Goal: Task Accomplishment & Management: Use online tool/utility

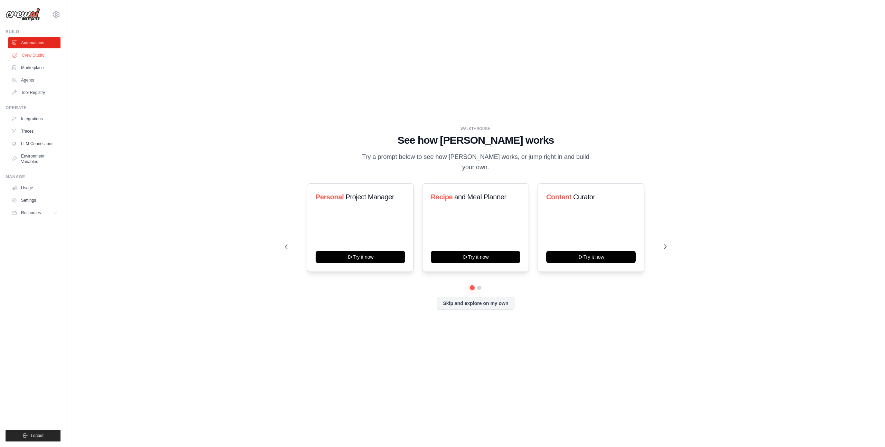
click at [20, 53] on link "Crew Studio" at bounding box center [35, 55] width 52 height 11
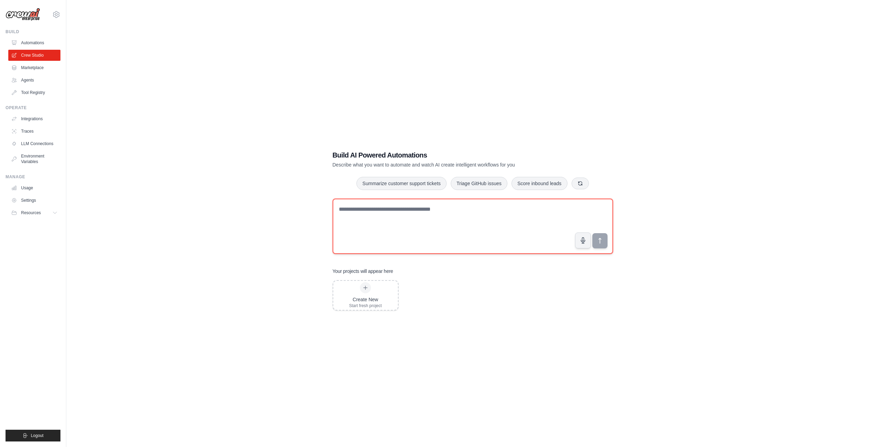
click at [562, 213] on textarea at bounding box center [473, 226] width 281 height 55
type textarea "*********"
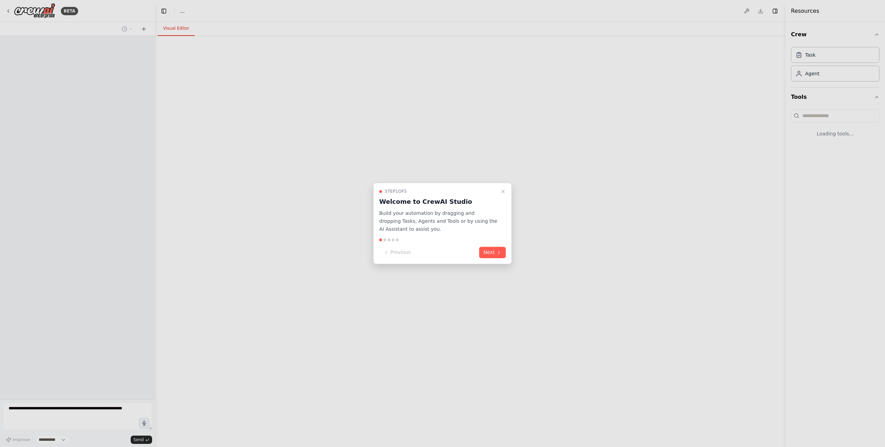
select select "****"
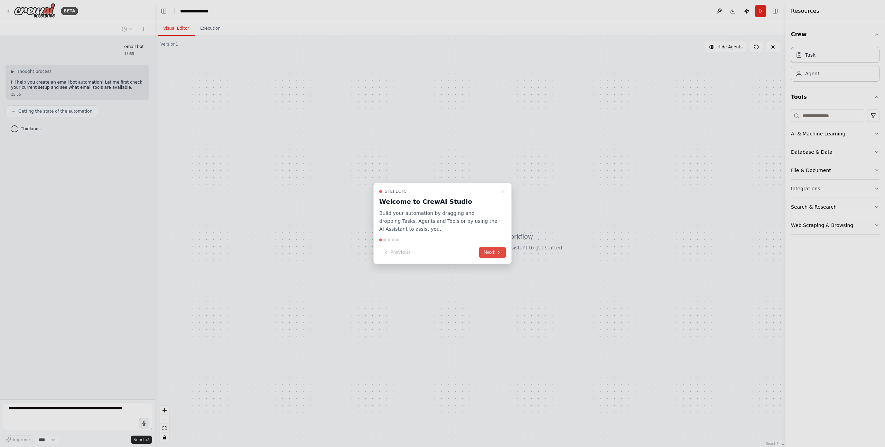
click at [493, 254] on button "Next" at bounding box center [492, 252] width 27 height 11
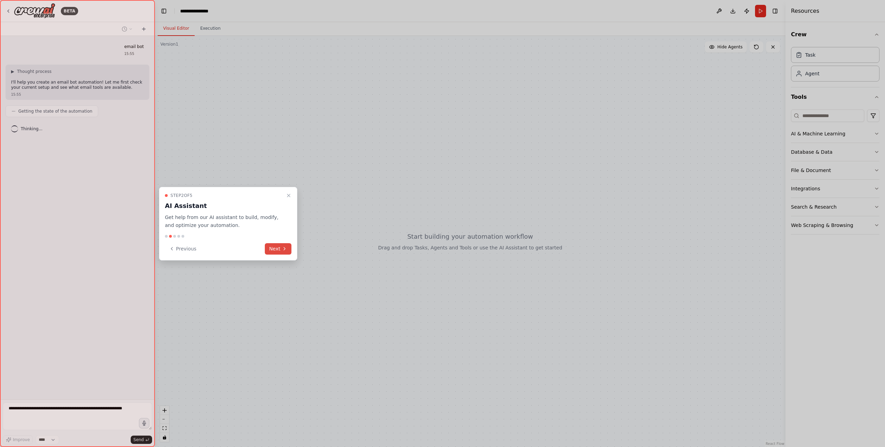
click at [285, 250] on icon at bounding box center [285, 249] width 6 height 6
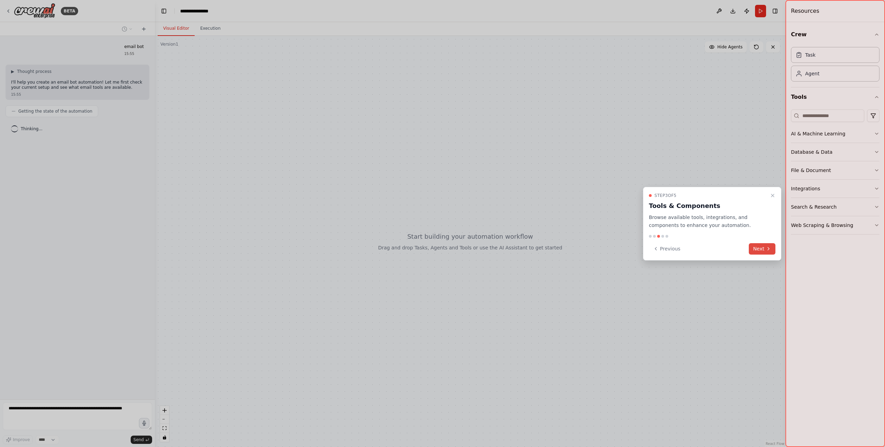
click at [765, 252] on button "Next" at bounding box center [761, 248] width 27 height 11
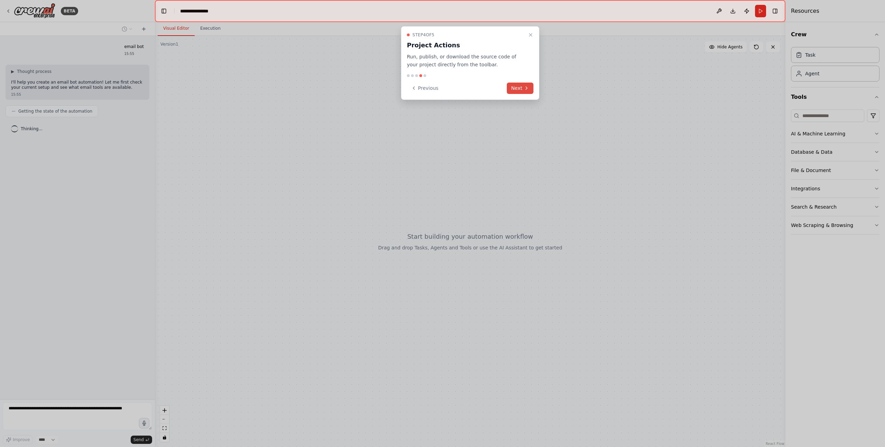
click at [512, 88] on button "Next" at bounding box center [520, 88] width 27 height 11
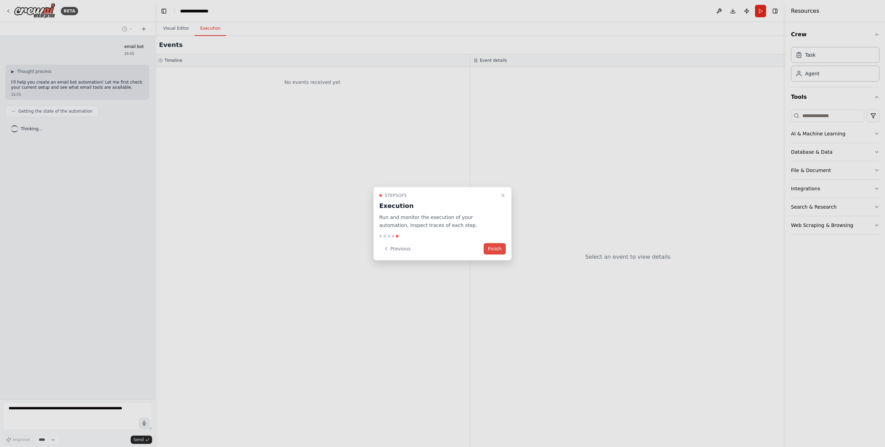
click at [494, 254] on button "Finish" at bounding box center [494, 248] width 22 height 11
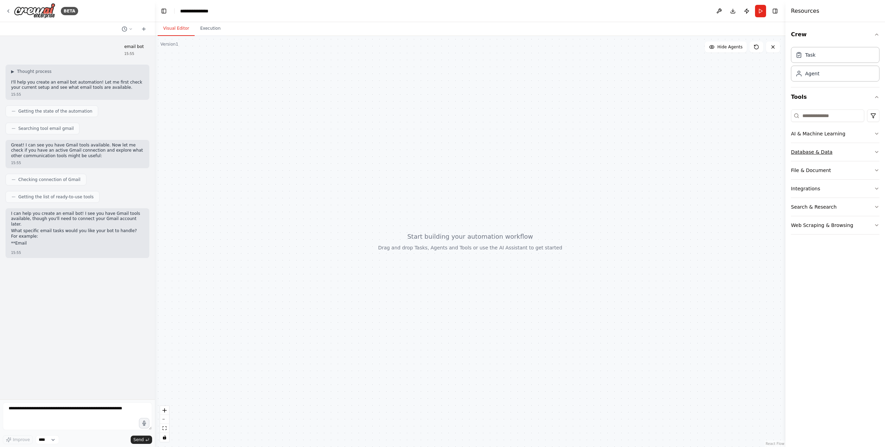
click at [857, 149] on button "Database & Data" at bounding box center [835, 152] width 88 height 18
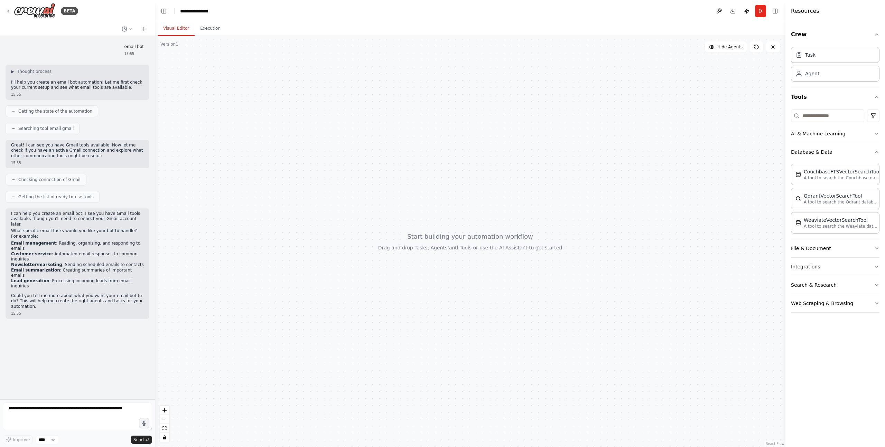
click at [854, 135] on button "AI & Machine Learning" at bounding box center [835, 134] width 88 height 18
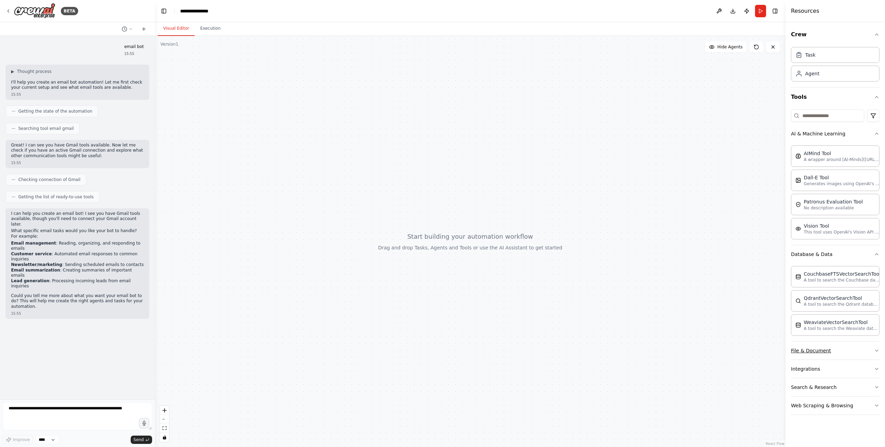
click at [846, 350] on button "File & Document" at bounding box center [835, 351] width 88 height 18
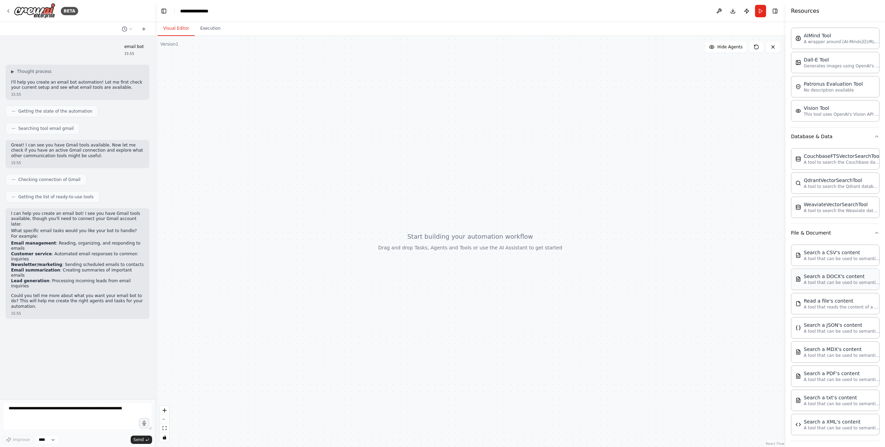
scroll to position [178, 0]
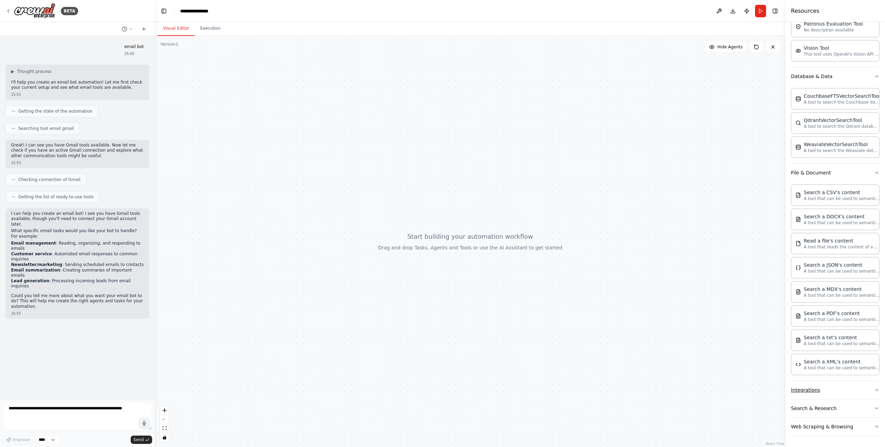
click at [852, 384] on button "Integrations" at bounding box center [835, 390] width 88 height 18
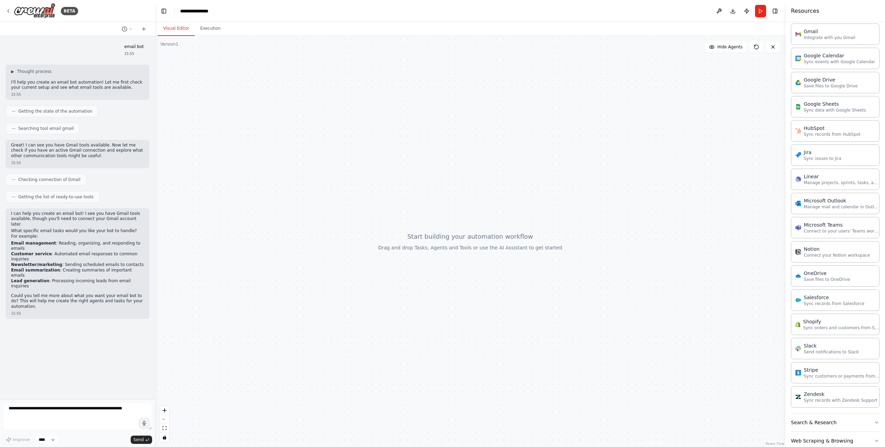
scroll to position [691, 0]
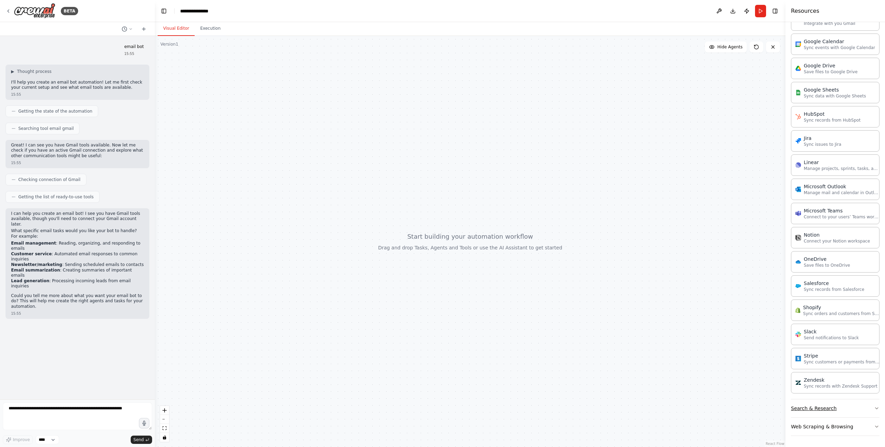
click at [854, 410] on button "Search & Research" at bounding box center [835, 408] width 88 height 18
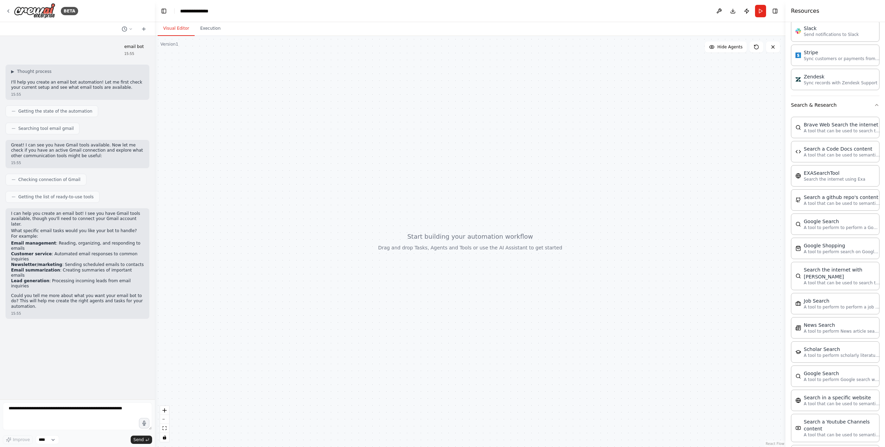
scroll to position [1043, 0]
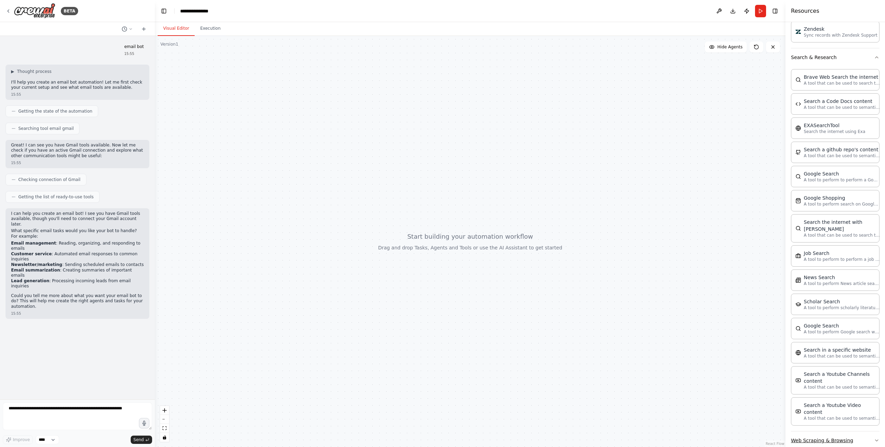
click at [839, 432] on button "Web Scraping & Browsing" at bounding box center [835, 441] width 88 height 18
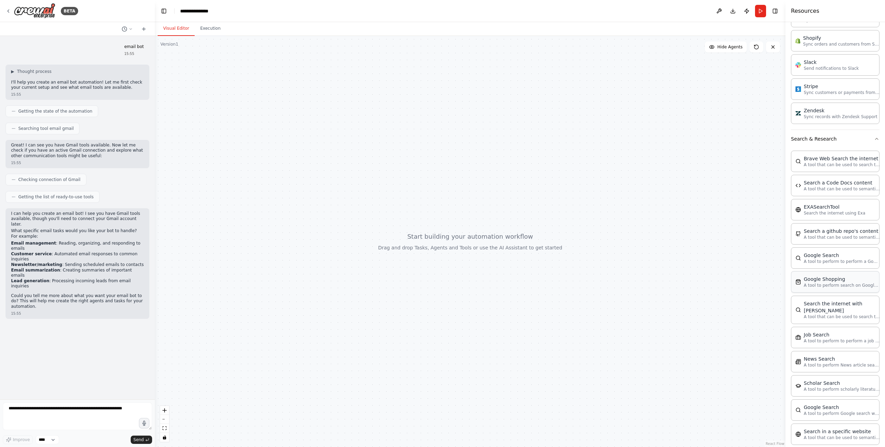
scroll to position [952, 0]
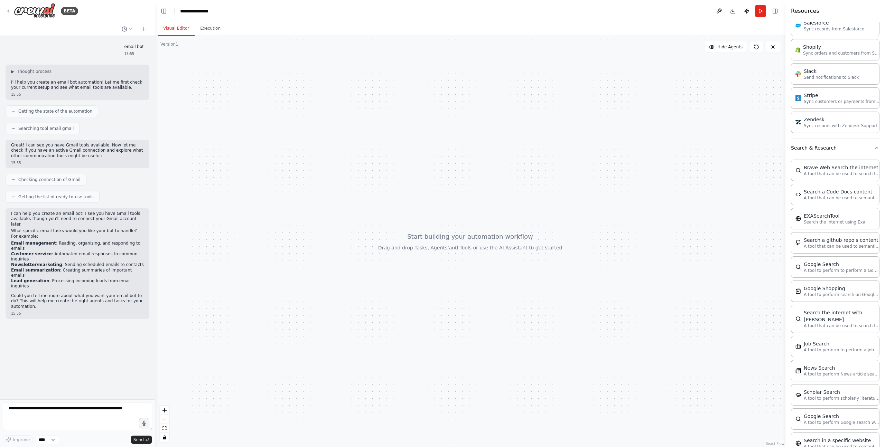
click at [868, 149] on button "Search & Research" at bounding box center [835, 148] width 88 height 18
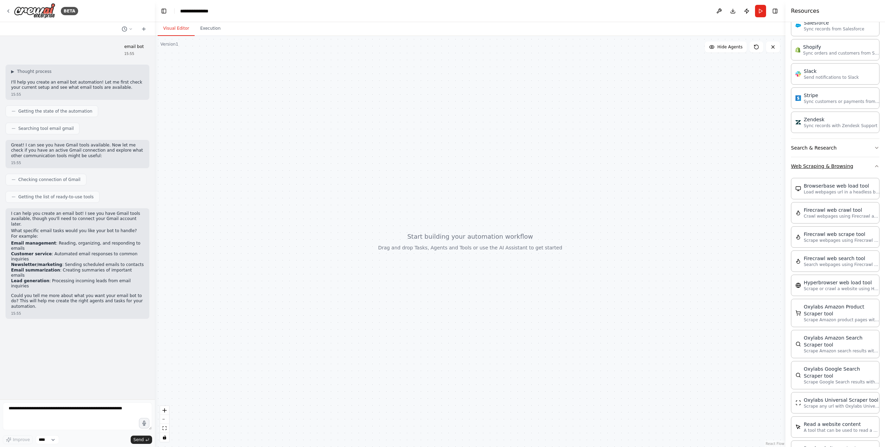
click at [874, 168] on icon "button" at bounding box center [877, 166] width 6 height 6
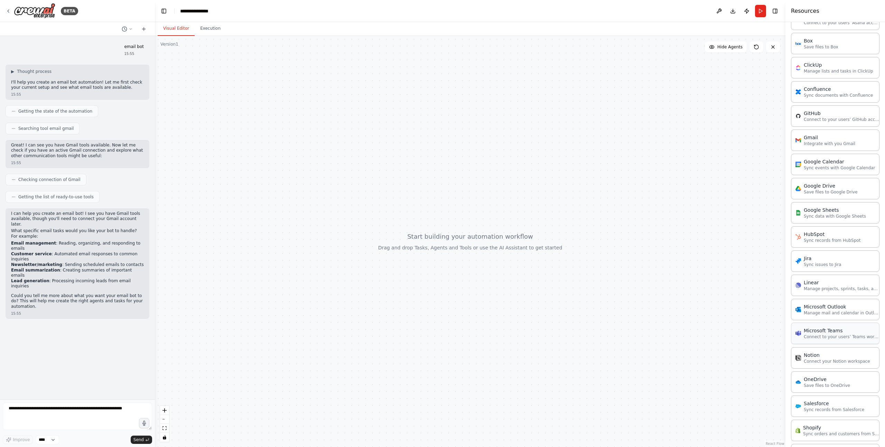
scroll to position [567, 0]
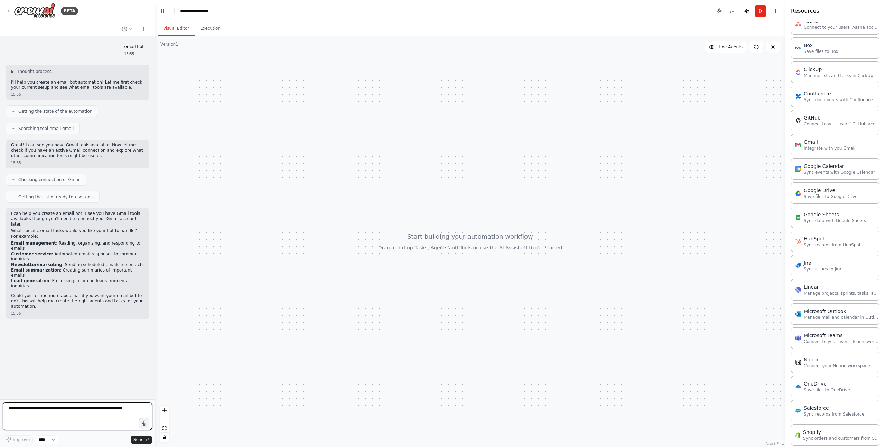
click at [116, 416] on textarea at bounding box center [77, 417] width 149 height 28
click at [117, 413] on textarea at bounding box center [77, 417] width 149 height 28
type textarea "*"
type textarea "**********"
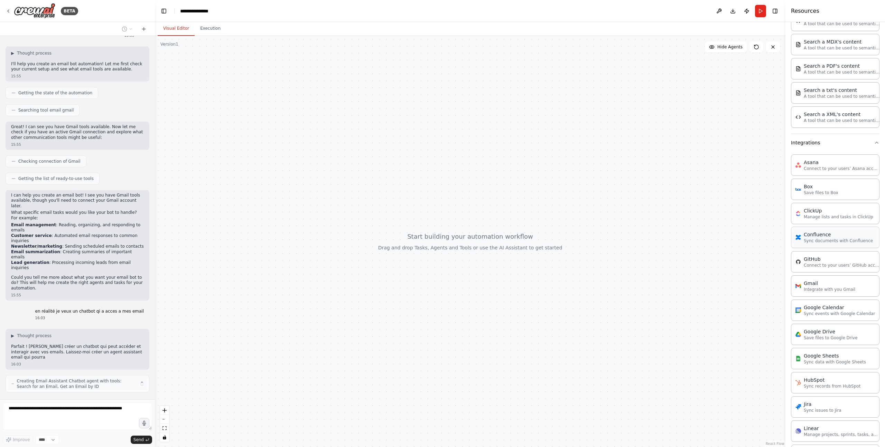
scroll to position [24, 0]
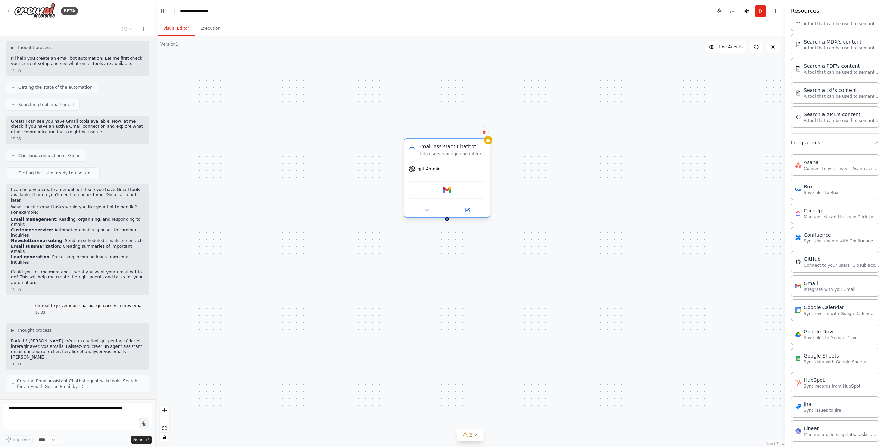
drag, startPoint x: 253, startPoint y: 99, endPoint x: 466, endPoint y: 165, distance: 223.5
click at [466, 165] on div "gpt-4o-mini" at bounding box center [446, 168] width 85 height 15
click at [460, 173] on div "gpt-4o-mini" at bounding box center [446, 168] width 85 height 15
click at [426, 214] on button at bounding box center [426, 210] width 39 height 8
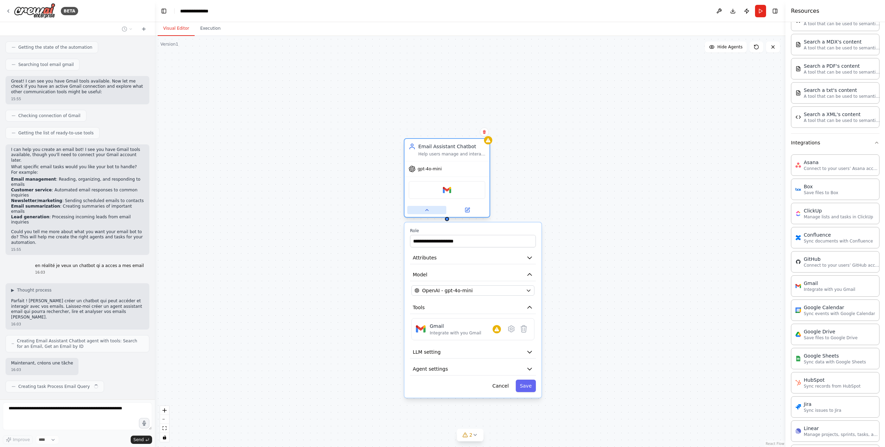
scroll to position [69, 0]
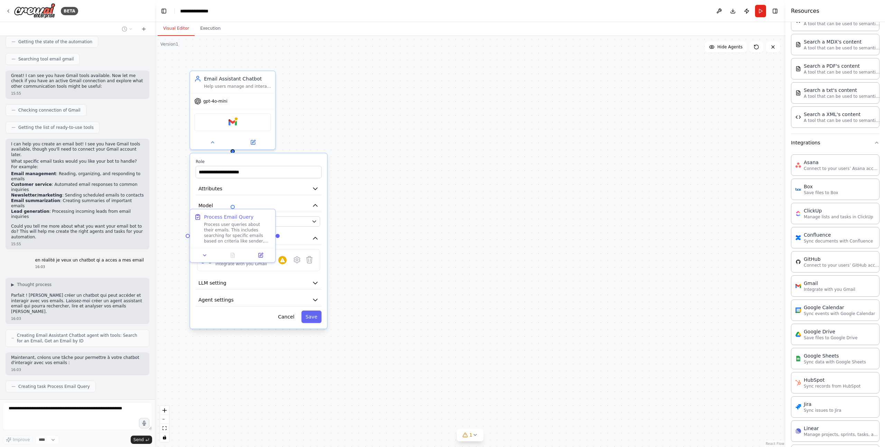
click at [415, 155] on div ".deletable-edge-delete-btn { width: 20px; height: 20px; border: 0px solid #ffff…" at bounding box center [470, 241] width 630 height 411
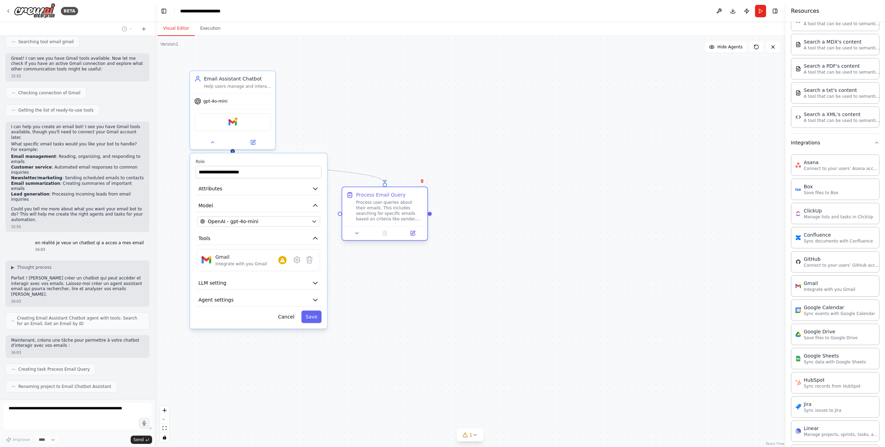
scroll to position [104, 0]
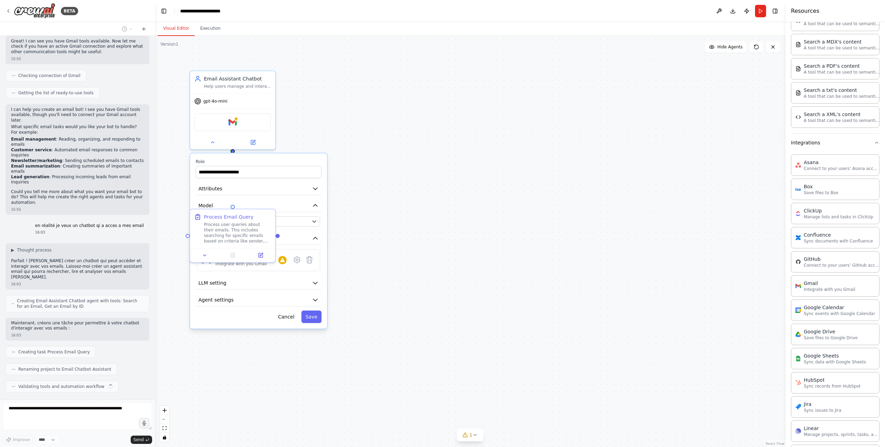
drag, startPoint x: 240, startPoint y: 226, endPoint x: 393, endPoint y: 206, distance: 154.0
click at [393, 206] on div ".deletable-edge-delete-btn { width: 20px; height: 20px; border: 0px solid #ffff…" at bounding box center [470, 241] width 630 height 411
click at [211, 146] on div at bounding box center [232, 141] width 85 height 14
click at [209, 145] on button at bounding box center [212, 141] width 39 height 8
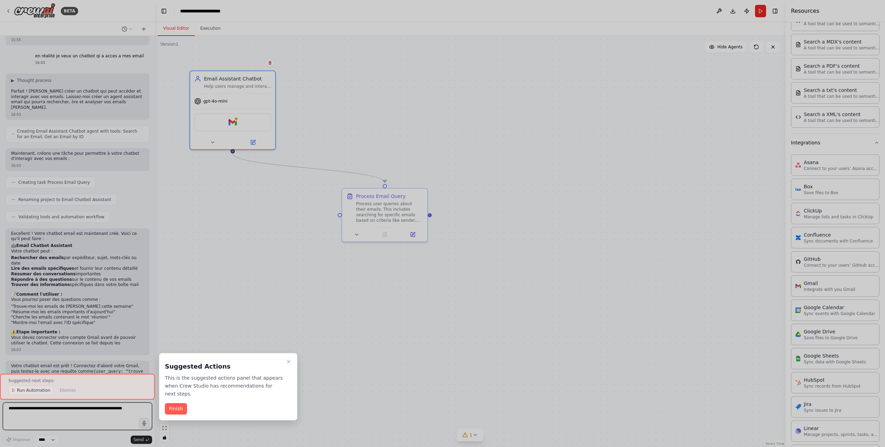
scroll to position [279, 0]
click at [287, 362] on icon "Close walkthrough" at bounding box center [289, 362] width 6 height 6
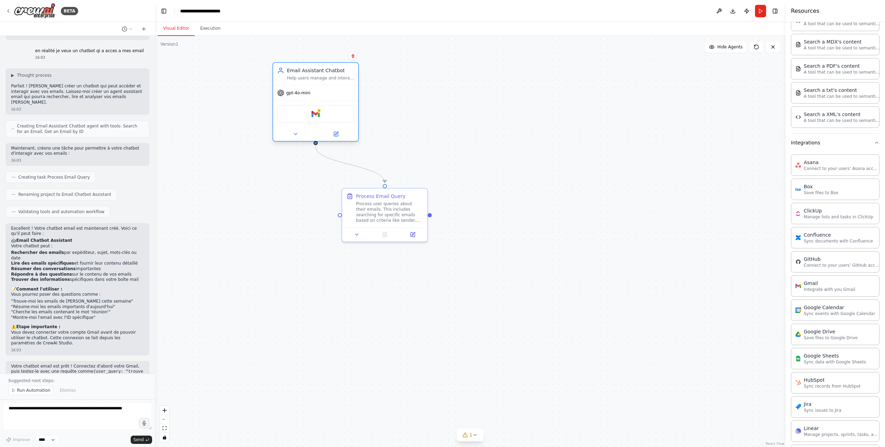
drag, startPoint x: 241, startPoint y: 103, endPoint x: 325, endPoint y: 98, distance: 84.5
click at [325, 98] on div "gpt-4o-mini" at bounding box center [315, 92] width 85 height 15
click at [369, 211] on div "Process user queries about their emails. This includes searching for specific e…" at bounding box center [389, 211] width 67 height 22
click at [297, 93] on span "gpt-4o-mini" at bounding box center [298, 93] width 24 height 6
drag, startPoint x: 33, startPoint y: 213, endPoint x: 133, endPoint y: 258, distance: 109.5
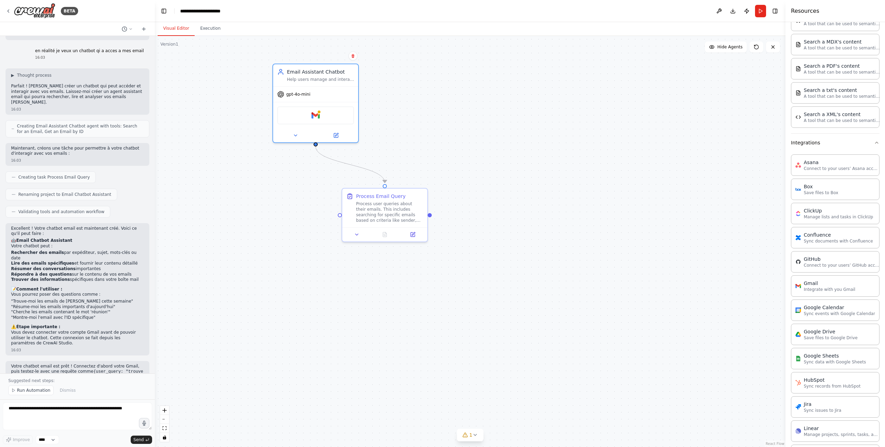
click at [133, 258] on div "Excellent ! Votre chatbot email est maintenant créé. Voici ce qu'il peut faire …" at bounding box center [77, 286] width 133 height 120
click at [377, 216] on div "Process user queries about their emails. This includes searching for specific e…" at bounding box center [389, 211] width 67 height 22
click at [358, 235] on icon at bounding box center [357, 233] width 6 height 6
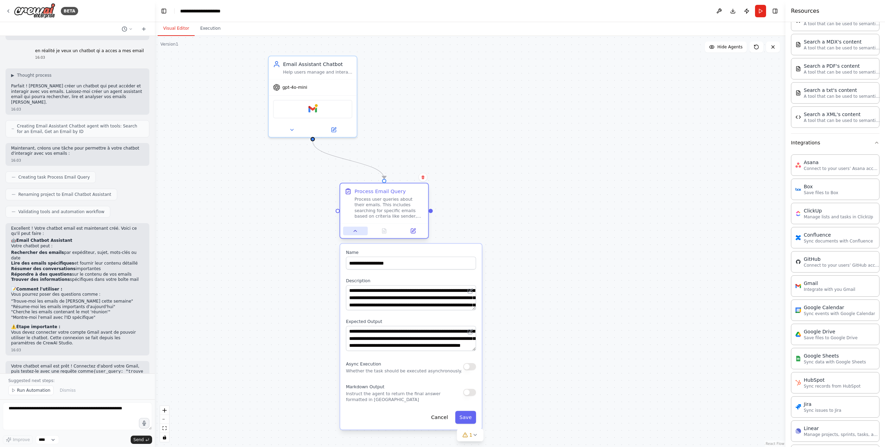
click at [358, 233] on button at bounding box center [355, 231] width 25 height 9
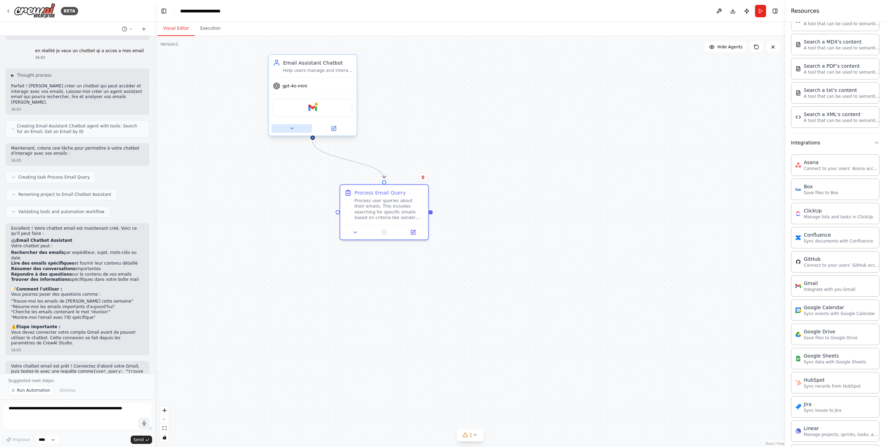
click at [291, 127] on icon at bounding box center [292, 129] width 6 height 6
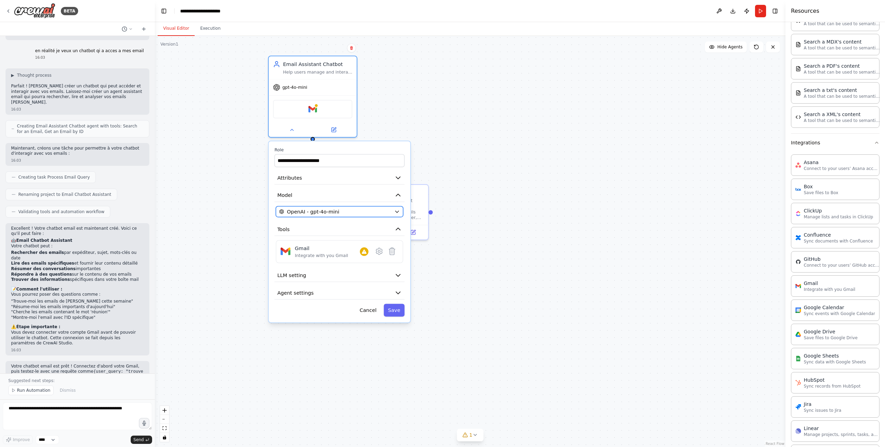
click at [394, 213] on icon "button" at bounding box center [397, 212] width 6 height 6
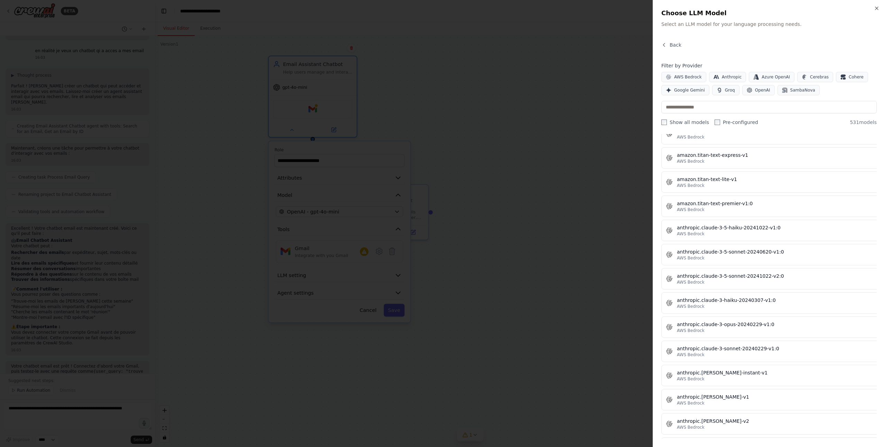
scroll to position [471, 0]
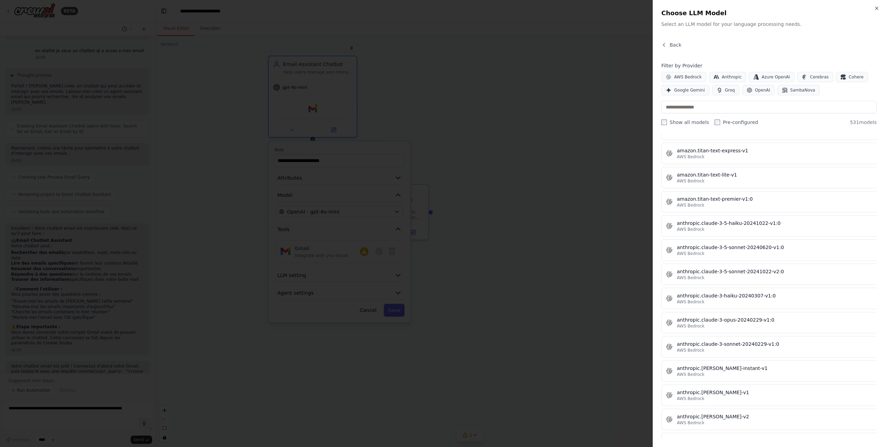
click at [574, 214] on div at bounding box center [442, 223] width 885 height 447
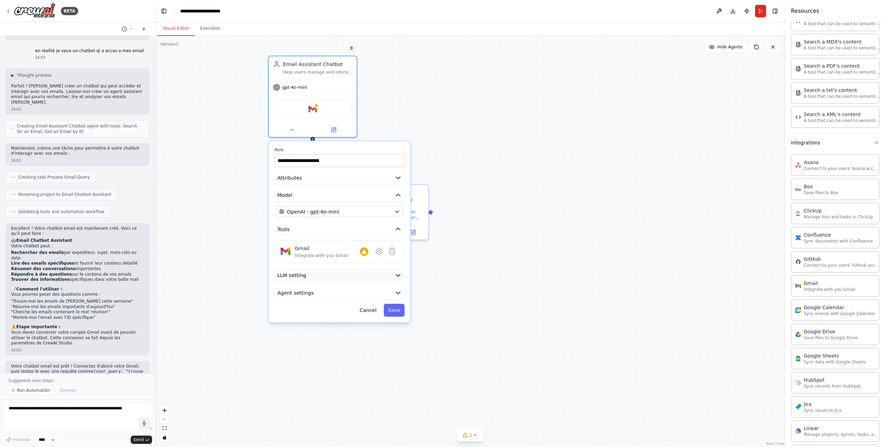
click at [398, 278] on icon "button" at bounding box center [397, 275] width 7 height 7
click at [398, 277] on icon "button" at bounding box center [397, 275] width 7 height 7
click at [401, 294] on button "Agent settings" at bounding box center [339, 292] width 130 height 13
click at [401, 294] on icon "button" at bounding box center [397, 292] width 7 height 7
click at [392, 179] on button "Attributes" at bounding box center [339, 177] width 130 height 13
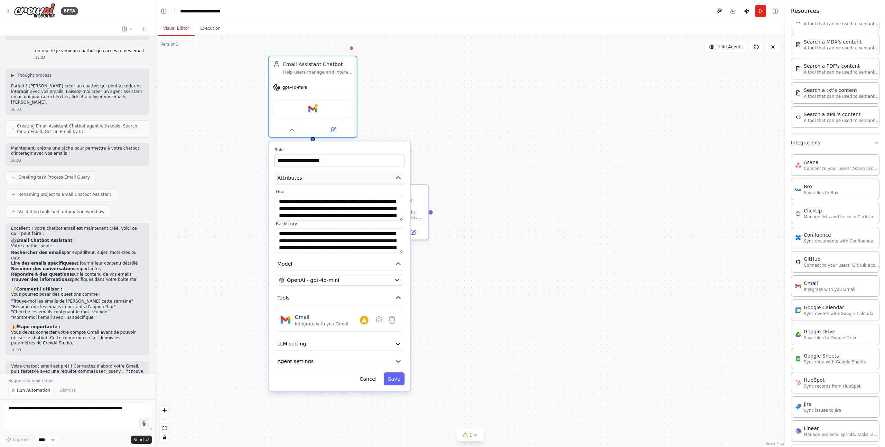
click at [392, 179] on button "Attributes" at bounding box center [339, 177] width 130 height 13
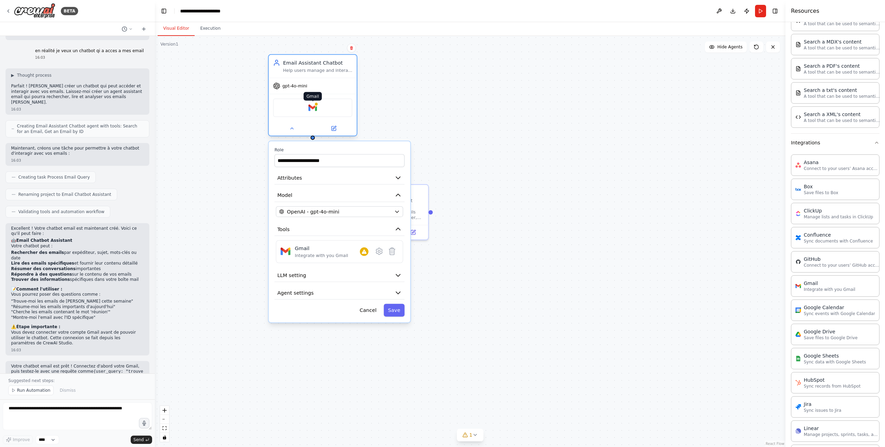
click at [315, 111] on img at bounding box center [312, 107] width 9 height 9
click at [433, 135] on div ".deletable-edge-delete-btn { width: 20px; height: 20px; border: 0px solid #ffff…" at bounding box center [470, 241] width 630 height 411
click at [367, 312] on button "Cancel" at bounding box center [368, 310] width 26 height 13
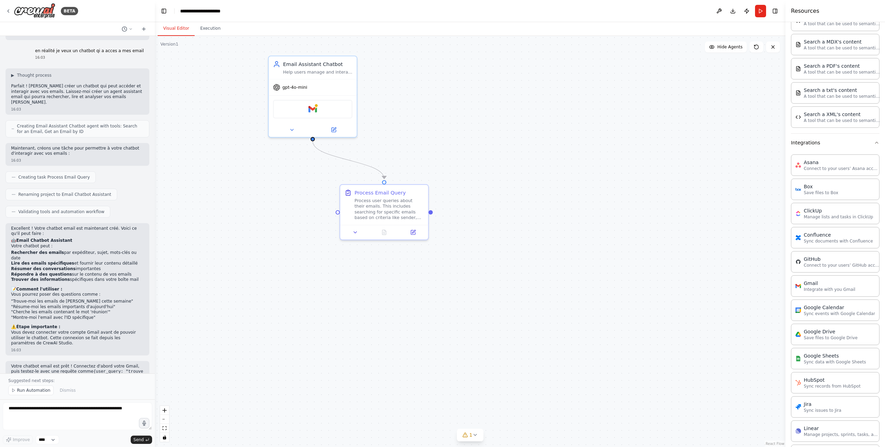
click at [395, 293] on div ".deletable-edge-delete-btn { width: 20px; height: 20px; border: 0px solid #ffff…" at bounding box center [470, 241] width 630 height 411
click at [51, 414] on textarea at bounding box center [77, 417] width 149 height 28
type textarea "**********"
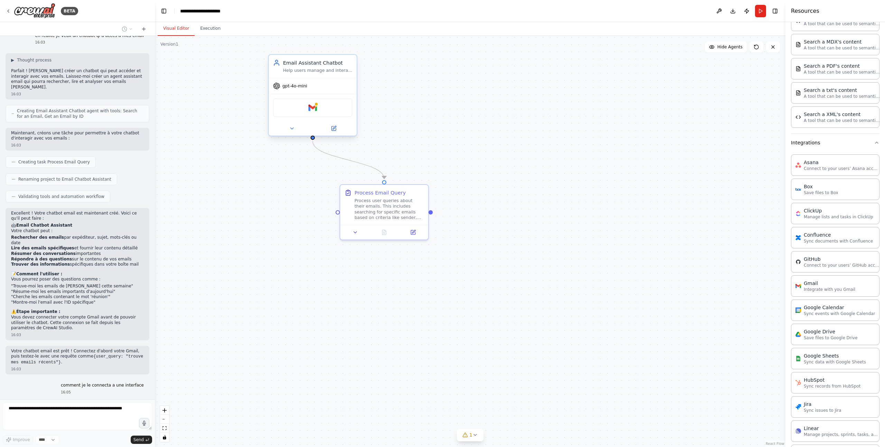
click at [331, 106] on div "Gmail" at bounding box center [312, 107] width 79 height 19
click at [288, 129] on button at bounding box center [292, 128] width 40 height 9
click at [287, 131] on button at bounding box center [292, 128] width 40 height 9
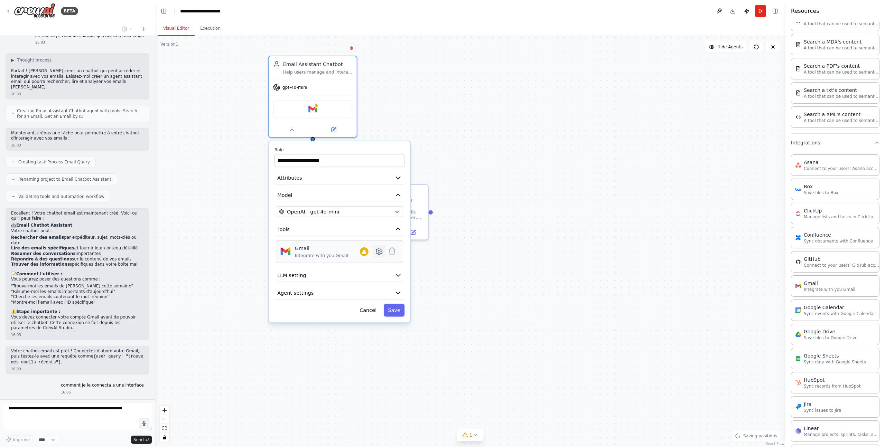
click at [378, 253] on icon at bounding box center [379, 251] width 6 height 7
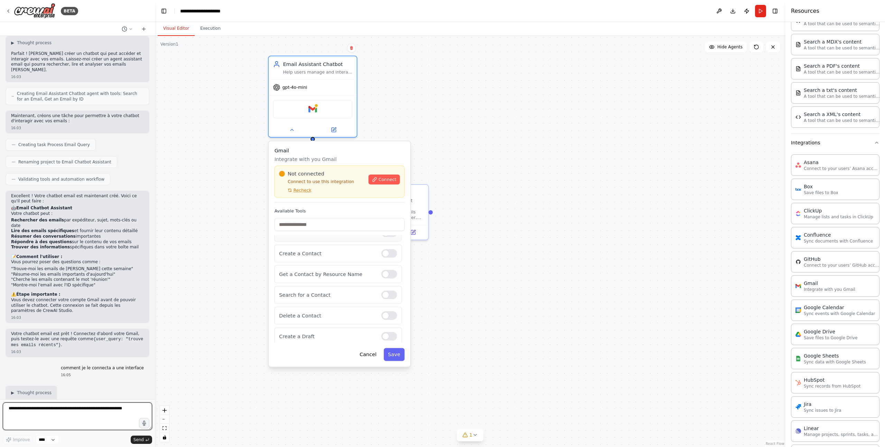
scroll to position [74, 0]
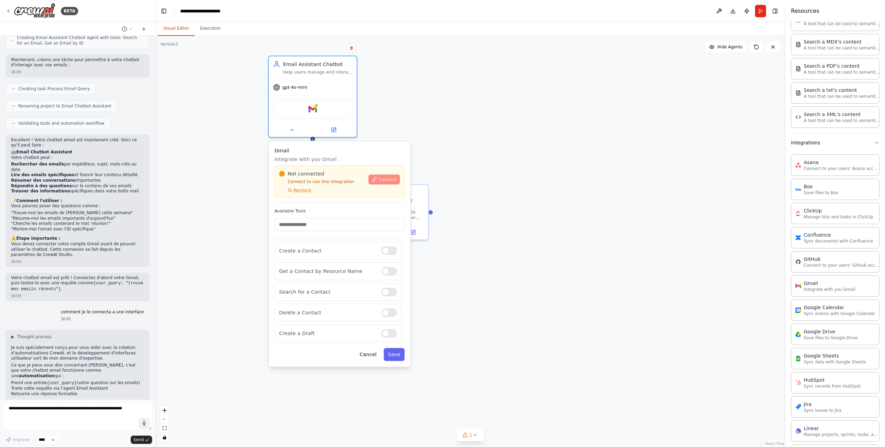
click at [387, 180] on span "Connect" at bounding box center [387, 180] width 18 height 6
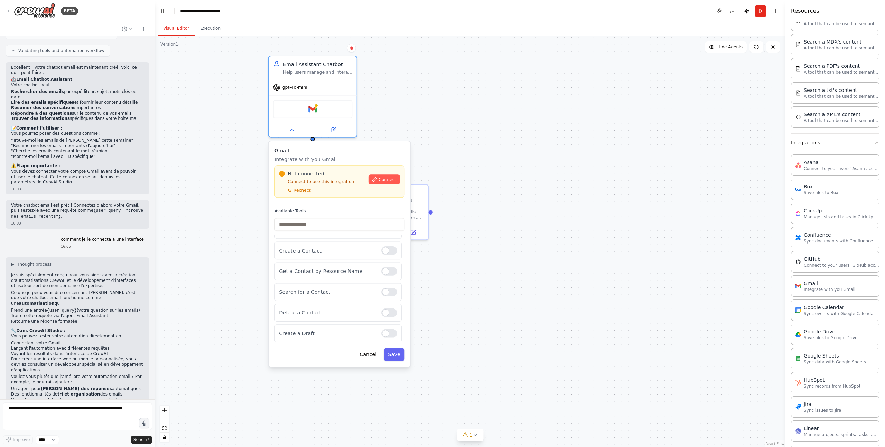
scroll to position [440, 0]
click at [364, 359] on button "Cancel" at bounding box center [368, 354] width 26 height 13
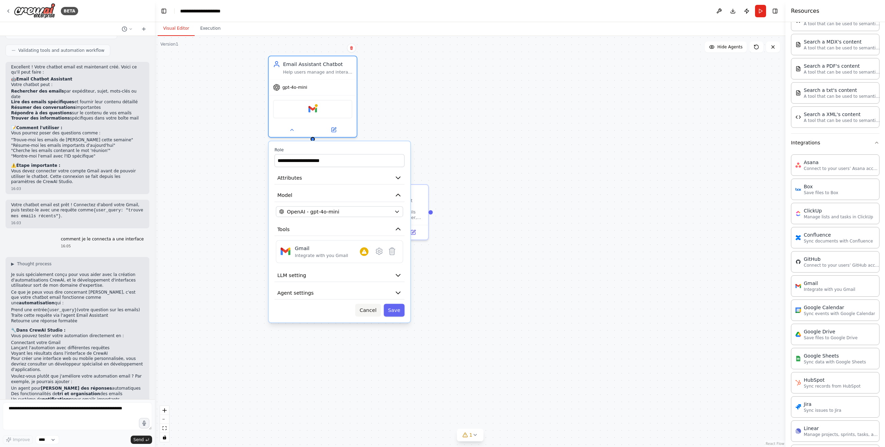
click at [368, 313] on button "Cancel" at bounding box center [368, 310] width 26 height 13
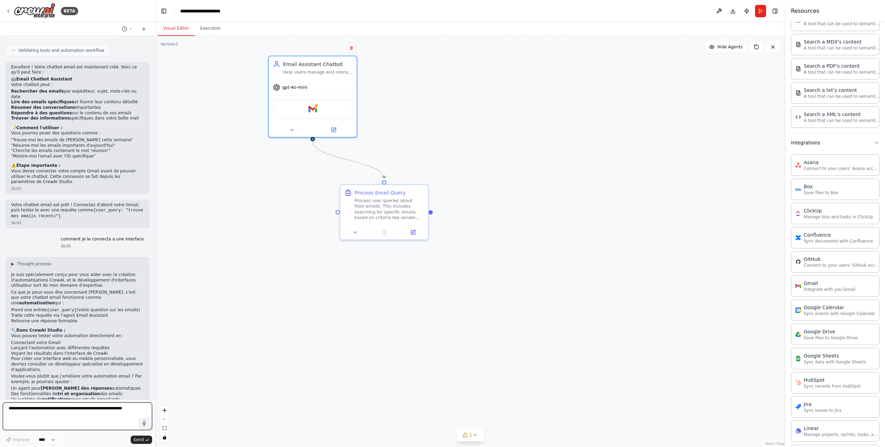
click at [58, 412] on textarea at bounding box center [77, 417] width 149 height 28
type textarea "**********"
